Goal: Task Accomplishment & Management: Manage account settings

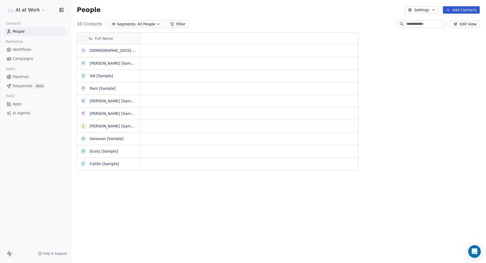
scroll to position [0, 0]
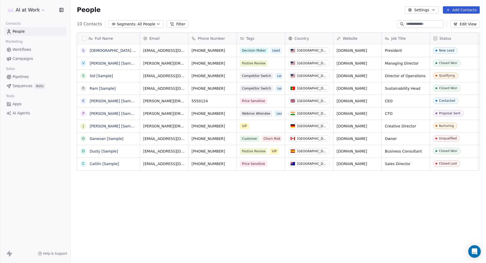
click at [35, 9] on html "AI at Work Contacts People Marketing Workflows Campaigns Sales Pipelines Sequen…" at bounding box center [243, 131] width 486 height 263
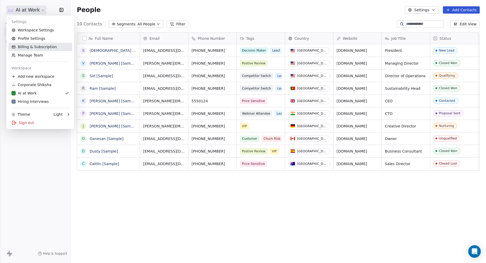
click at [44, 47] on link "Billing & Subscription" at bounding box center [40, 47] width 64 height 8
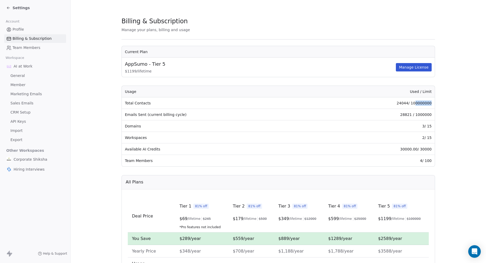
drag, startPoint x: 432, startPoint y: 103, endPoint x: 416, endPoint y: 104, distance: 16.5
click at [364, 104] on td "24044 / 100000000" at bounding box center [376, 103] width 118 height 12
click at [25, 158] on span "Corporate Shiksha" at bounding box center [31, 159] width 34 height 5
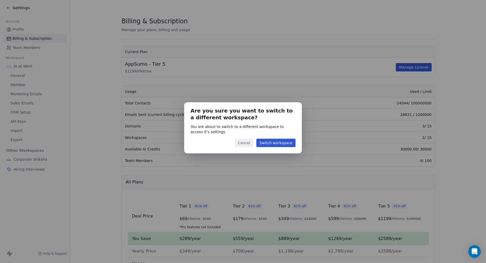
click at [289, 144] on button "Switch workspace" at bounding box center [276, 143] width 39 height 8
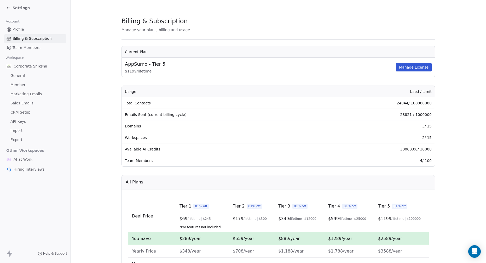
click at [20, 33] on link "Profile" at bounding box center [35, 29] width 62 height 9
